Goal: Information Seeking & Learning: Learn about a topic

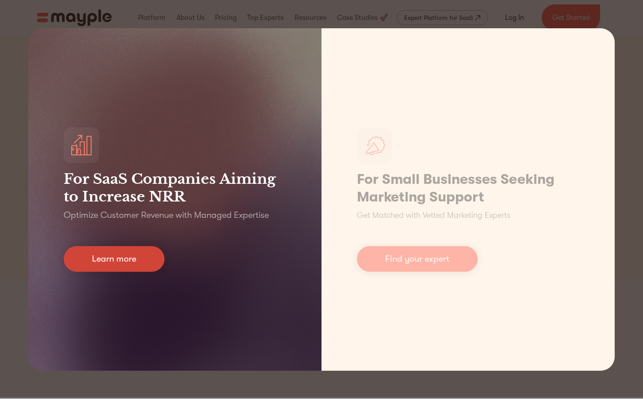
click at [130, 259] on link "Learn more" at bounding box center [114, 259] width 101 height 26
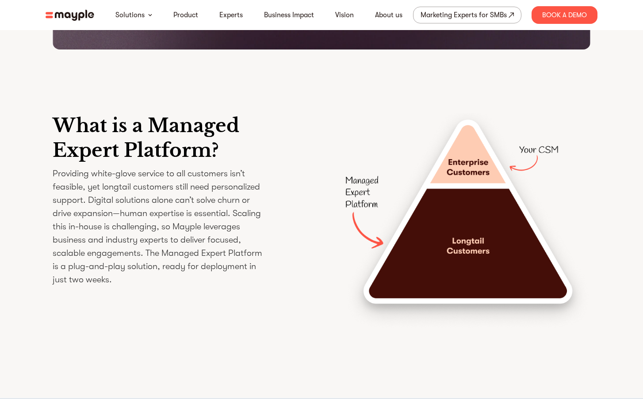
scroll to position [1263, 0]
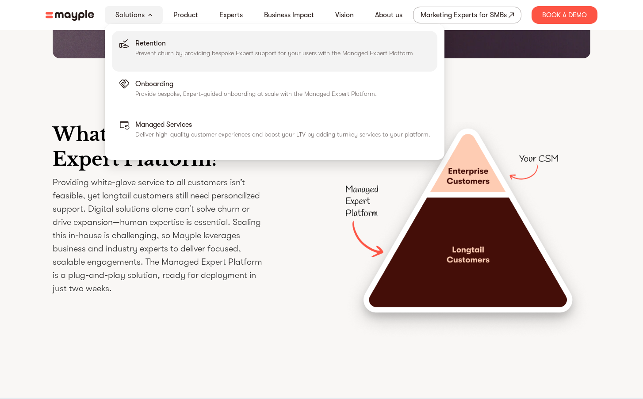
click at [137, 46] on p "Retention" at bounding box center [274, 43] width 278 height 11
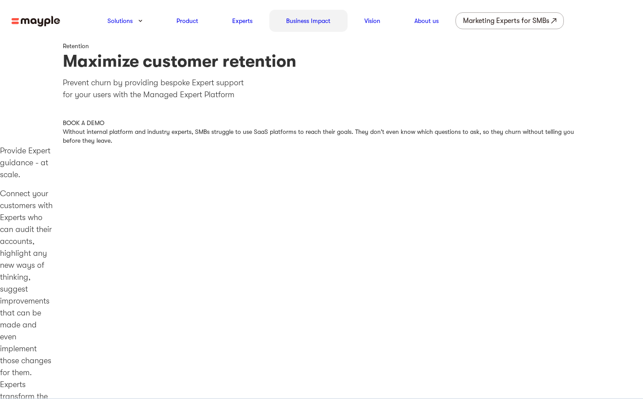
click at [314, 18] on link "Business Impact" at bounding box center [308, 20] width 44 height 11
